Goal: Task Accomplishment & Management: Complete application form

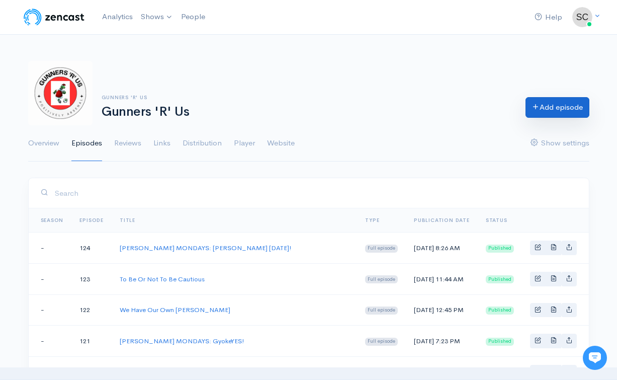
click at [565, 109] on link "Add episode" at bounding box center [558, 107] width 64 height 21
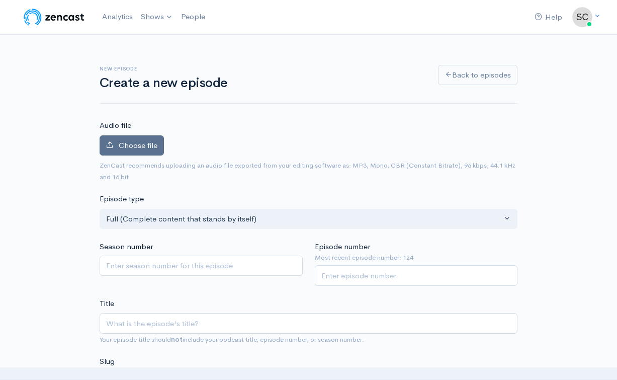
click at [138, 154] on label "Choose file" at bounding box center [132, 145] width 64 height 21
click at [0, 0] on input "Choose file" at bounding box center [0, 0] width 0 height 0
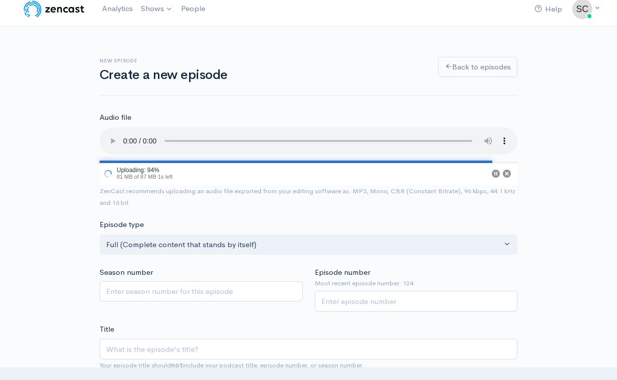
scroll to position [10, 0]
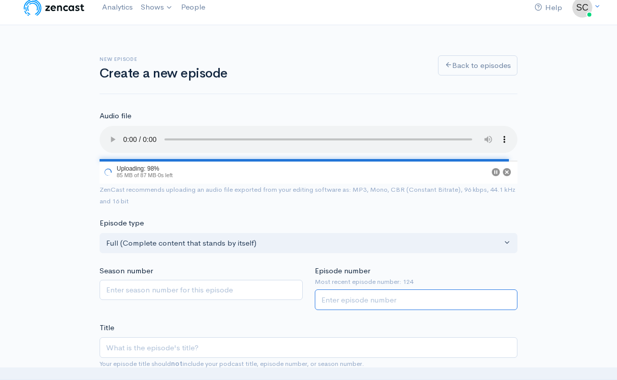
click at [346, 289] on input "Episode number" at bounding box center [416, 299] width 203 height 21
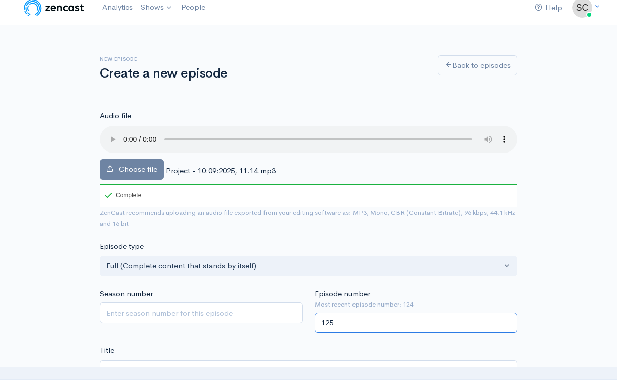
type input "125"
click at [126, 136] on audio at bounding box center [309, 139] width 418 height 27
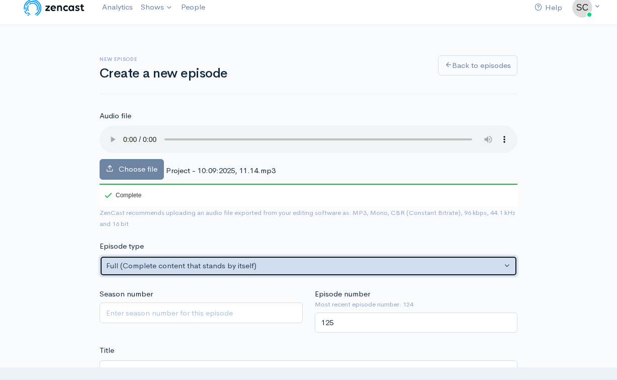
click at [270, 260] on button "Full (Complete content that stands by itself)" at bounding box center [309, 266] width 418 height 21
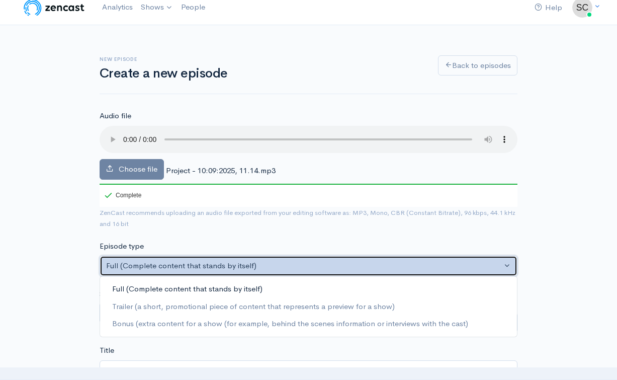
click at [270, 260] on button "Full (Complete content that stands by itself)" at bounding box center [309, 266] width 418 height 21
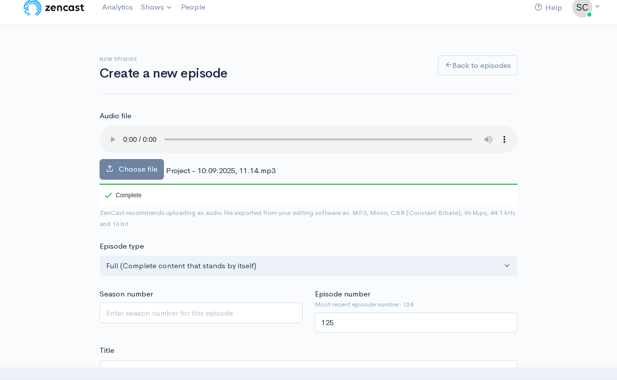
click at [275, 288] on div "Season number" at bounding box center [201, 310] width 215 height 45
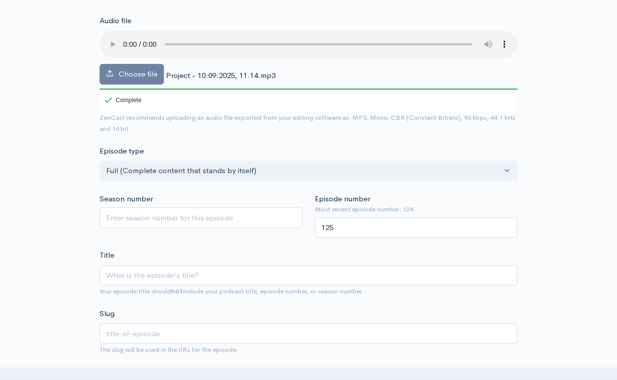
scroll to position [110, 0]
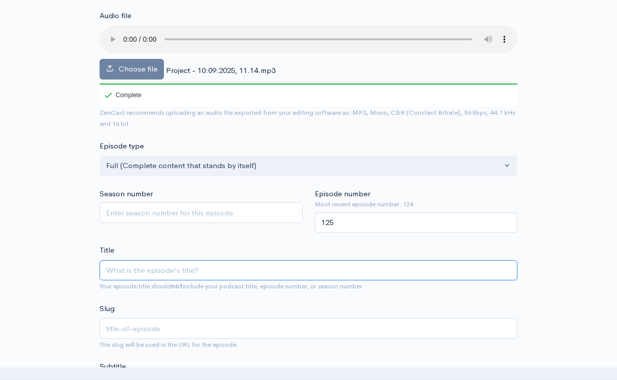
click at [264, 260] on input "Title" at bounding box center [309, 270] width 418 height 21
type input "P"
type input "p"
type input "Po"
type input "po"
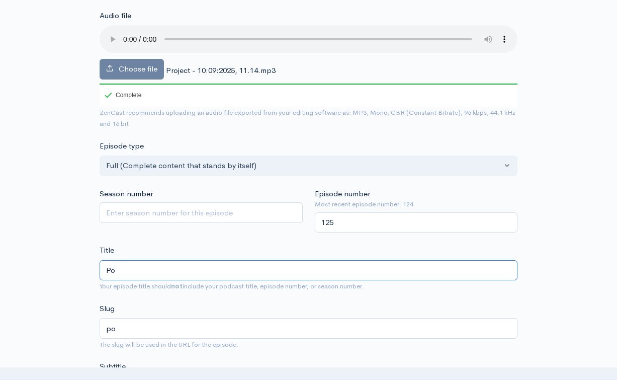
type input "Pod"
type input "pod"
type input "Podc"
type input "podc"
type input "Podca"
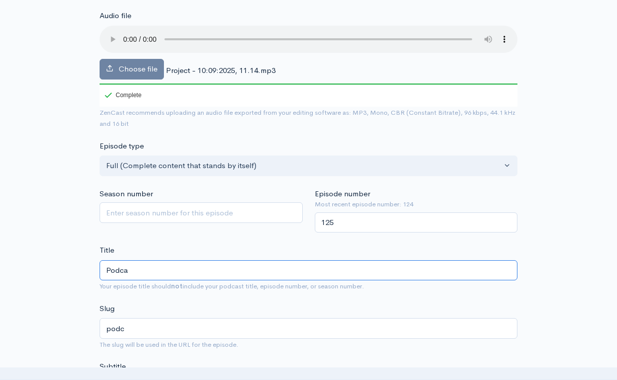
type input "podca"
type input "Podcas"
type input "podcas"
type input "Podcast"
type input "podcast"
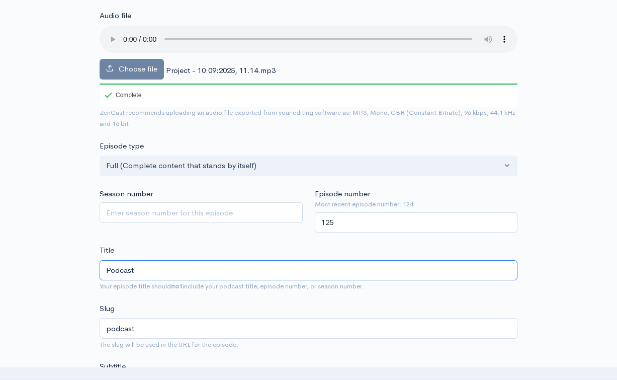
type input "Podcast W"
type input "podcast-w"
type input "Podcast Wi"
type input "podcast-wi"
type input "Podcast Wit"
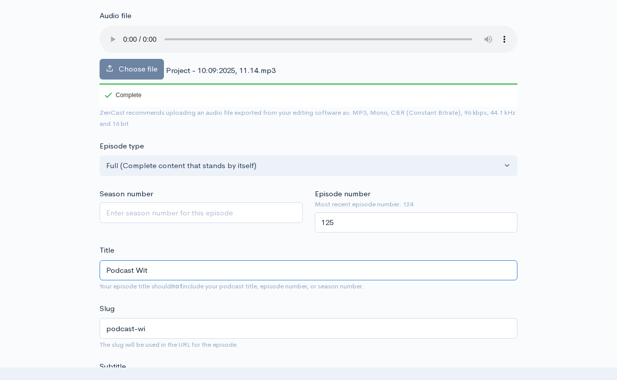
type input "podcast-wit"
type input "Podcast With"
type input "podcast-with"
type input "Podcast With J"
type input "podcast-with-j"
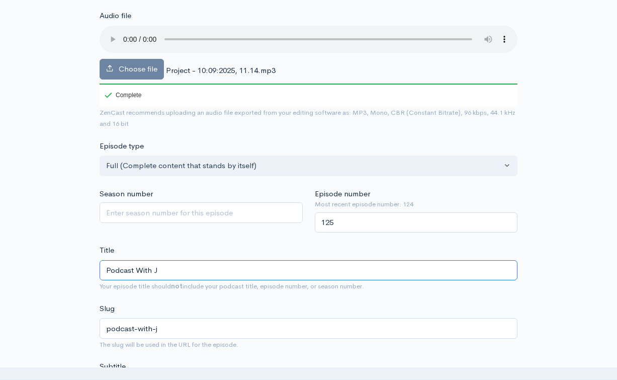
type input "Podcast With [PERSON_NAME]"
type input "podcast-with-je"
type input "Podcast With JEA"
type input "podcast-with-[PERSON_NAME]"
type input "Podcast With [PERSON_NAME]"
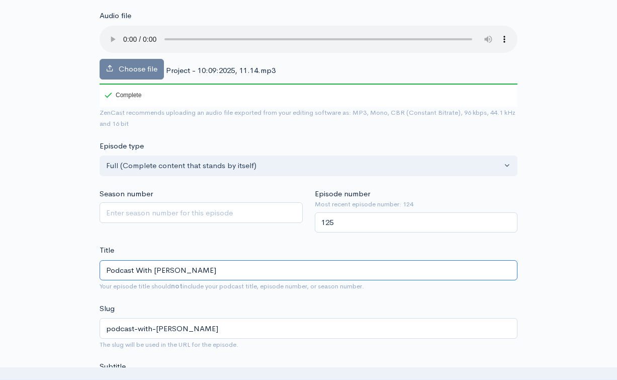
type input "podcast-with-je"
type input "Podcast With J"
type input "podcast-with-j"
type input "Podcast With Je"
type input "podcast-with-je"
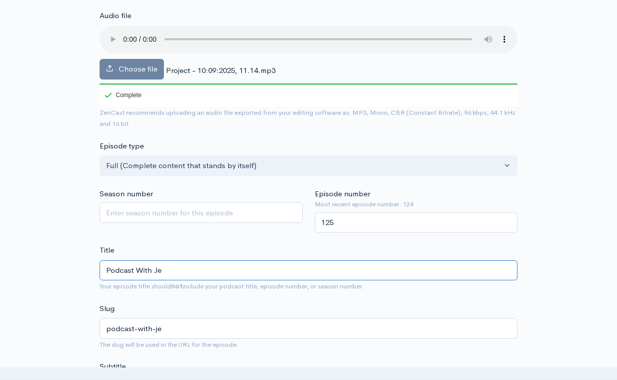
type input "Podcast With [PERSON_NAME]"
type input "podcast-with-[PERSON_NAME]"
type input "Podcast With [PERSON_NAME]"
type input "podcast-with-[PERSON_NAME]"
type input "Podcast With Jeans"
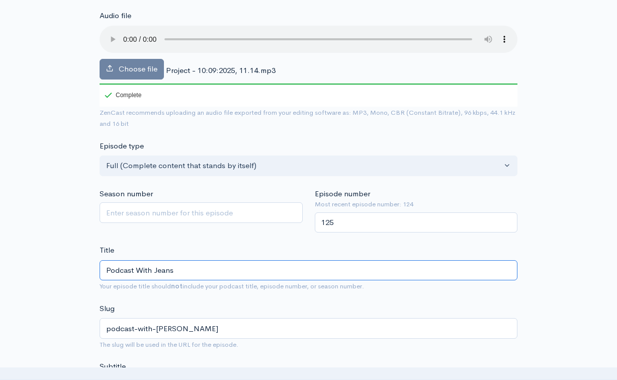
type input "podcast-with-jeans"
type input "Podcast With Jeans o"
type input "podcast-with-jeans-o"
type input "Podcast With [PERSON_NAME] on"
type input "podcast-with-jeans-on"
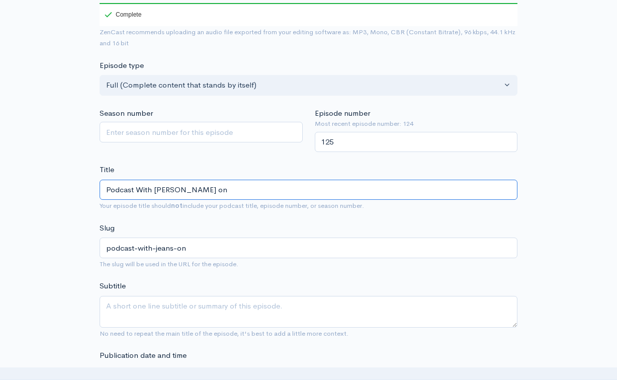
scroll to position [204, 0]
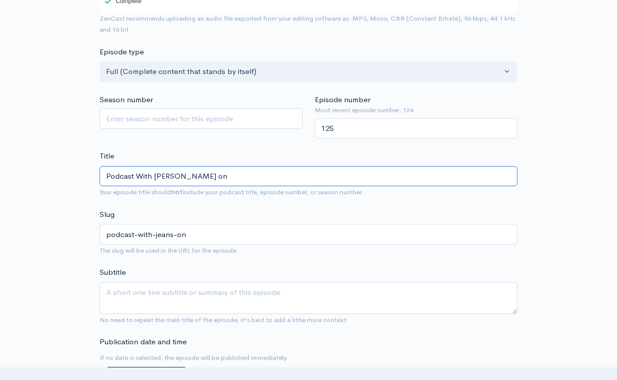
type input "Podcast With [PERSON_NAME] on"
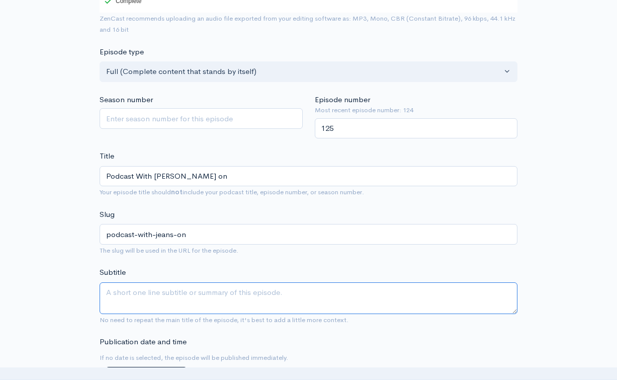
click at [267, 286] on textarea "Subtitle" at bounding box center [309, 298] width 418 height 32
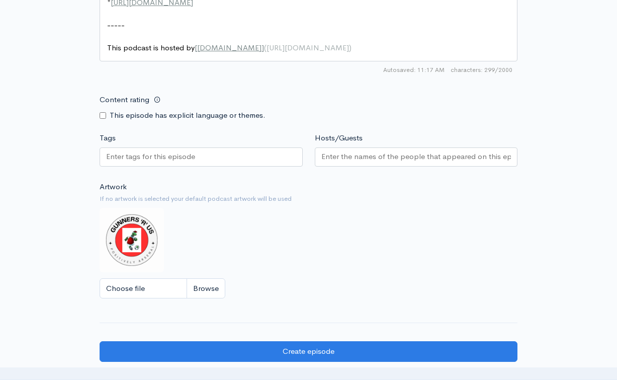
scroll to position [852, 0]
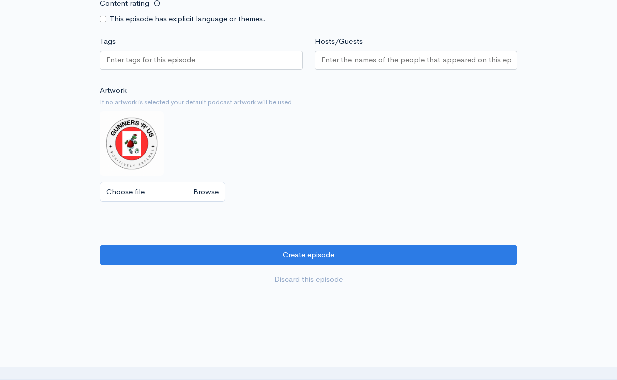
click at [188, 54] on input "Tags" at bounding box center [151, 60] width 91 height 12
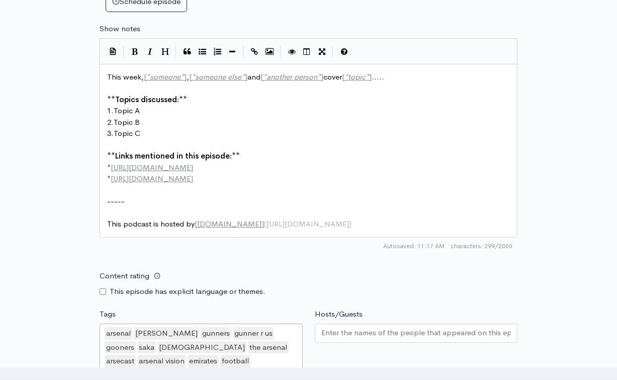
scroll to position [566, 0]
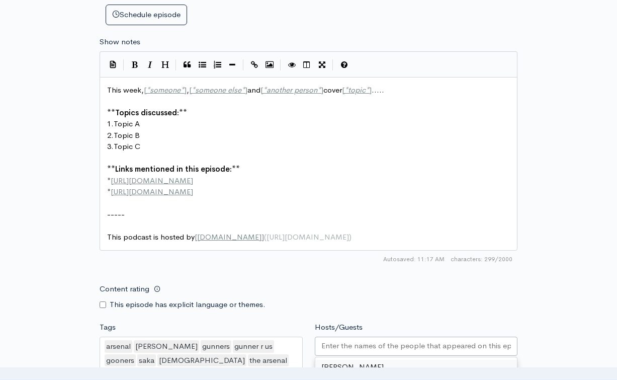
click at [355, 340] on input "Hosts/Guests" at bounding box center [416, 346] width 190 height 12
click at [464, 279] on div "Content rating This episode has explicit language or themes." at bounding box center [309, 295] width 430 height 32
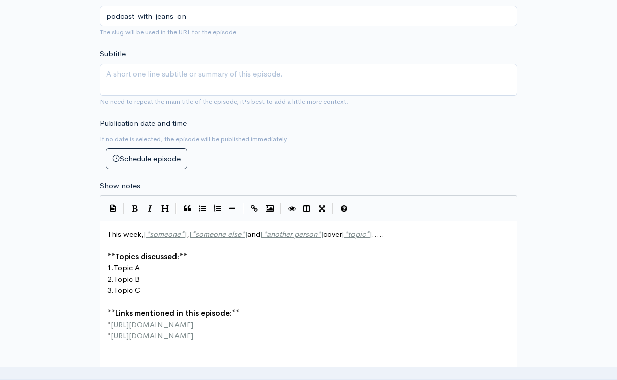
scroll to position [381, 0]
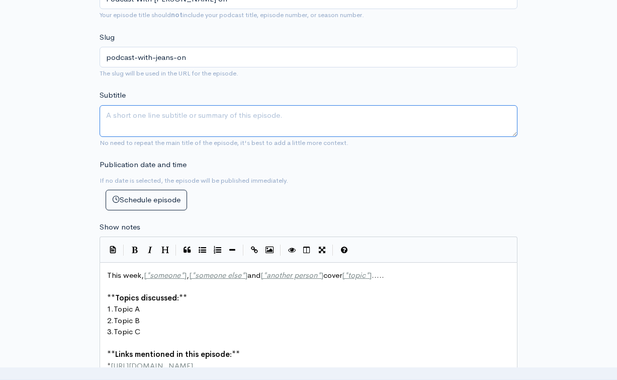
click at [331, 110] on textarea "Subtitle" at bounding box center [309, 121] width 418 height 32
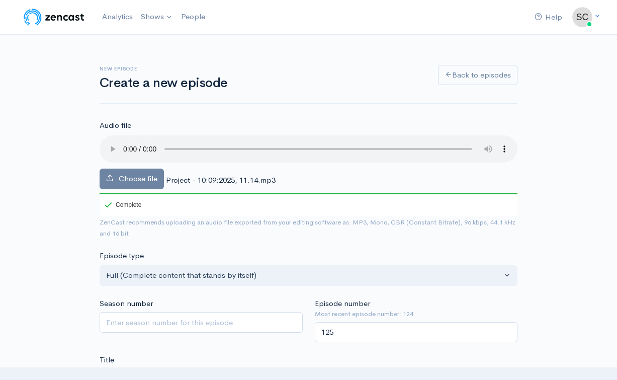
scroll to position [0, 0]
click at [124, 143] on audio at bounding box center [309, 148] width 418 height 27
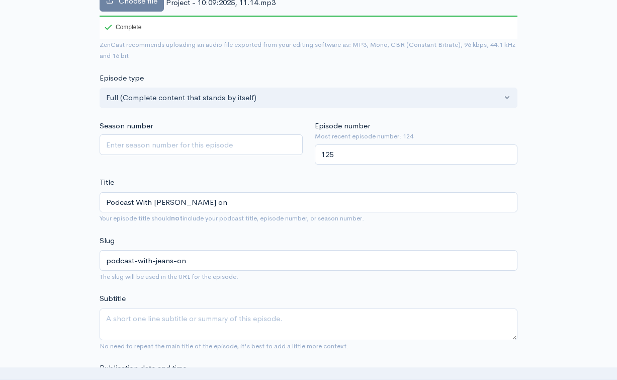
scroll to position [349, 0]
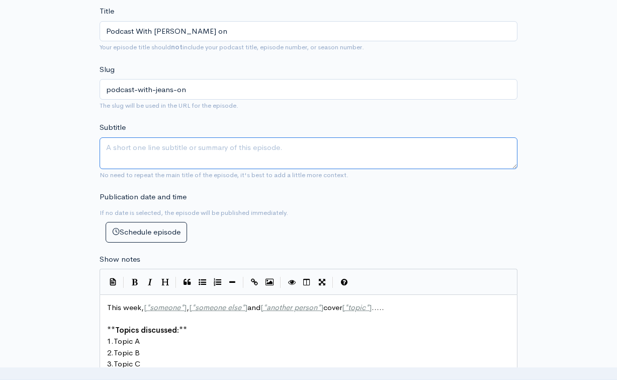
click at [198, 137] on textarea "Subtitle" at bounding box center [309, 153] width 418 height 32
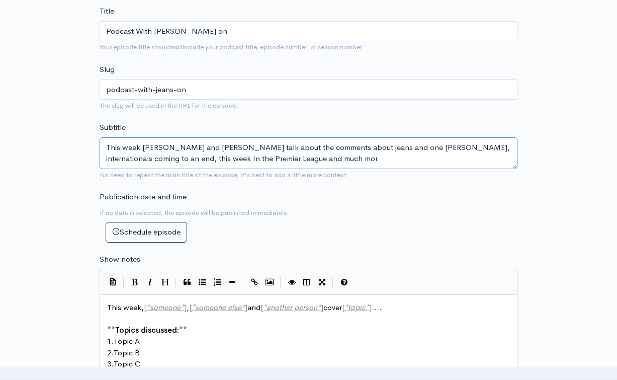
type textarea "This week [PERSON_NAME] and [PERSON_NAME] talk about the comments about jeans a…"
drag, startPoint x: 103, startPoint y: 129, endPoint x: 256, endPoint y: 163, distance: 157.1
click at [256, 163] on div "Subtitle This week [PERSON_NAME] and [PERSON_NAME] talk about the comments abou…" at bounding box center [309, 151] width 418 height 58
paste textarea
type textarea "This week [PERSON_NAME] and [PERSON_NAME] talk about the comments about jeans a…"
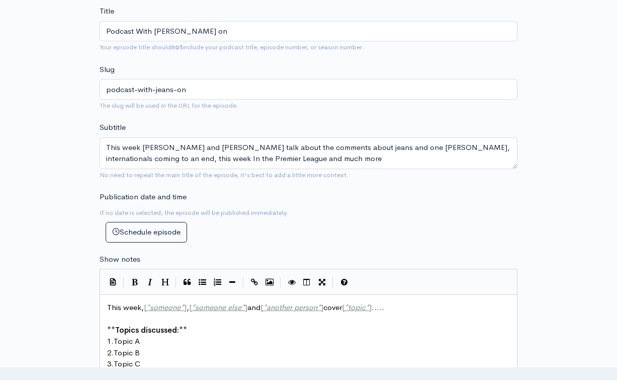
type textarea "​"
click at [273, 336] on pre "1. Topic A" at bounding box center [308, 342] width 407 height 12
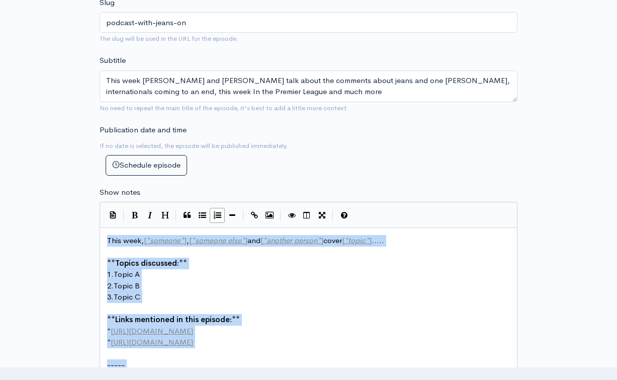
scroll to position [440, 0]
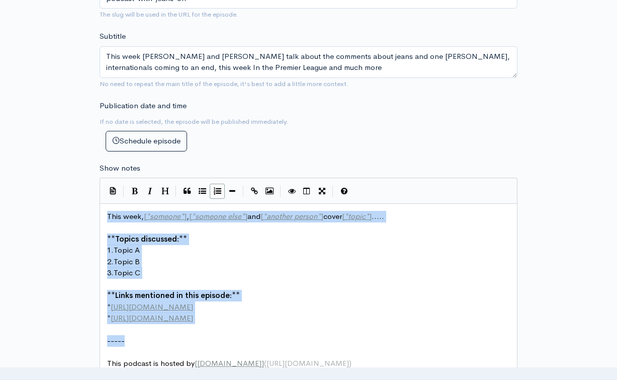
drag, startPoint x: 104, startPoint y: 290, endPoint x: 198, endPoint y: 320, distance: 98.2
click at [198, 320] on div "xxxxxxxxxx This week, [ * someone * ] , [ * someone else * ] and [ * another pe…" at bounding box center [309, 290] width 418 height 174
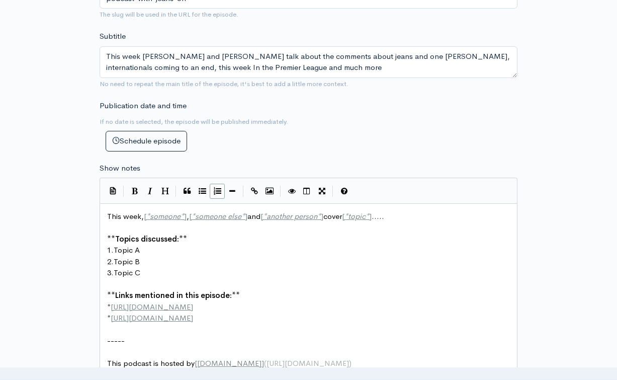
click at [319, 267] on pre "3. Topic C" at bounding box center [308, 273] width 407 height 12
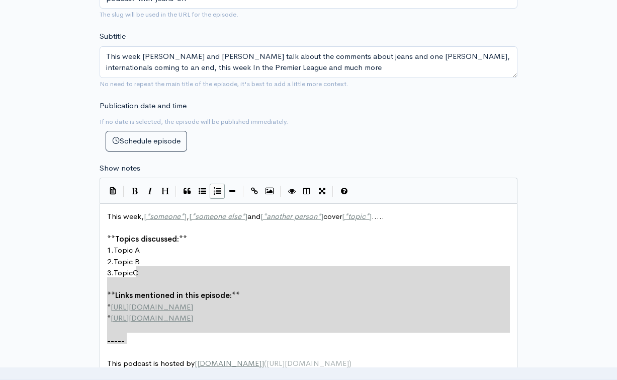
type textarea "C **Links mentioned in this episode:** * [URL][DOMAIN_NAME] * [URL][DOMAIN_NAME…"
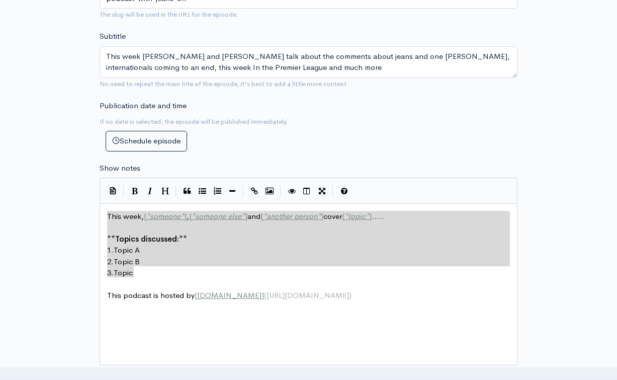
type textarea "This week, [*someone*], [*someone else*] and [*another person*] cover [*topic*]…"
drag, startPoint x: 138, startPoint y: 255, endPoint x: 103, endPoint y: 183, distance: 80.3
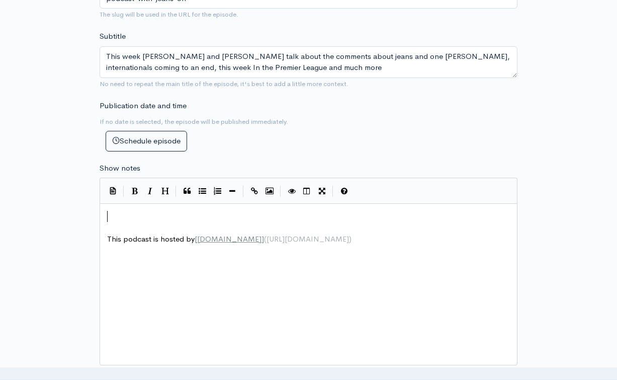
paste textarea "m)"
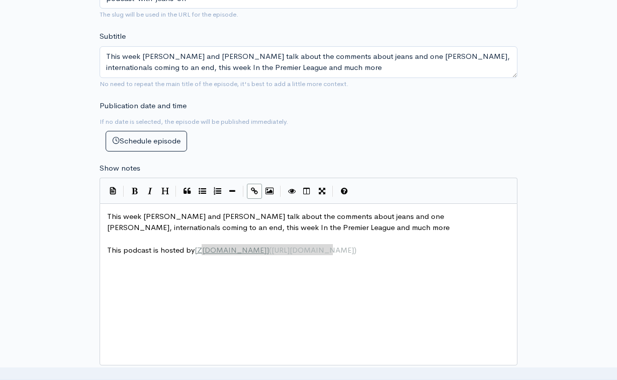
type textarea "[DOMAIN_NAME]]([URL][DOMAIN_NAME])"
type textarea "zencast.fn"
type textarea "m"
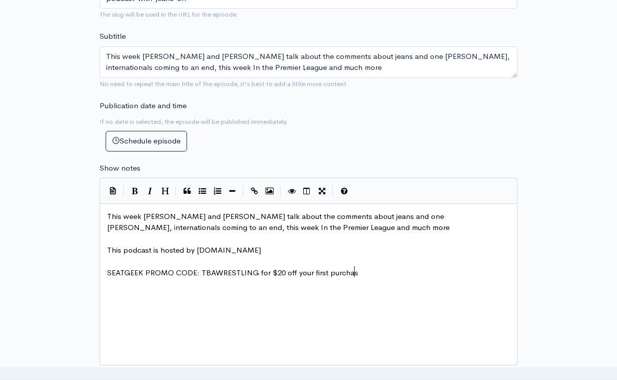
type textarea "SEATGEEK PROMO CODE: TBAWRESTLING for $20 off your first purchase"
type textarea "WHATNOT £10 CREDIT -"
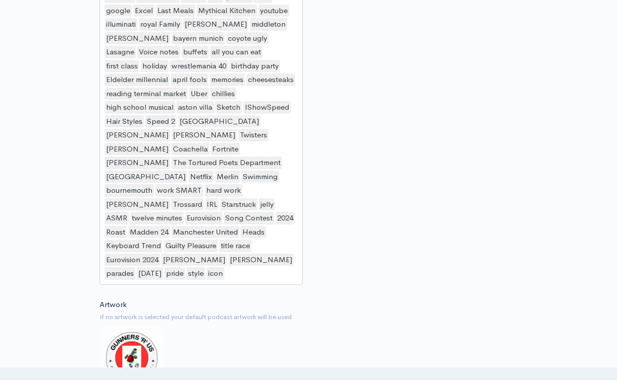
scroll to position [1506, 0]
